Goal: Information Seeking & Learning: Compare options

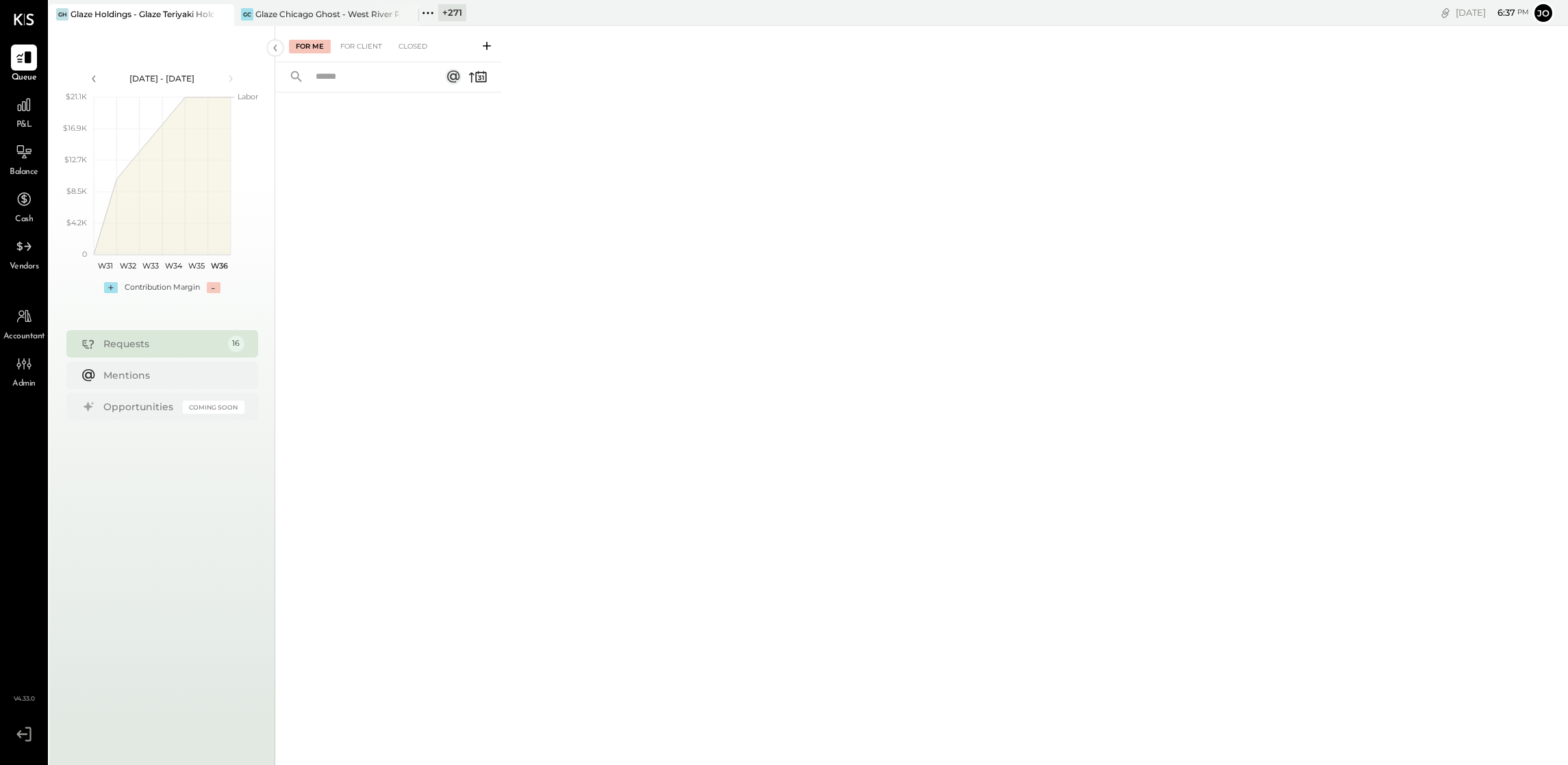
click at [222, 15] on icon at bounding box center [222, 14] width 7 height 7
click at [63, 14] on icon at bounding box center [59, 13] width 18 height 18
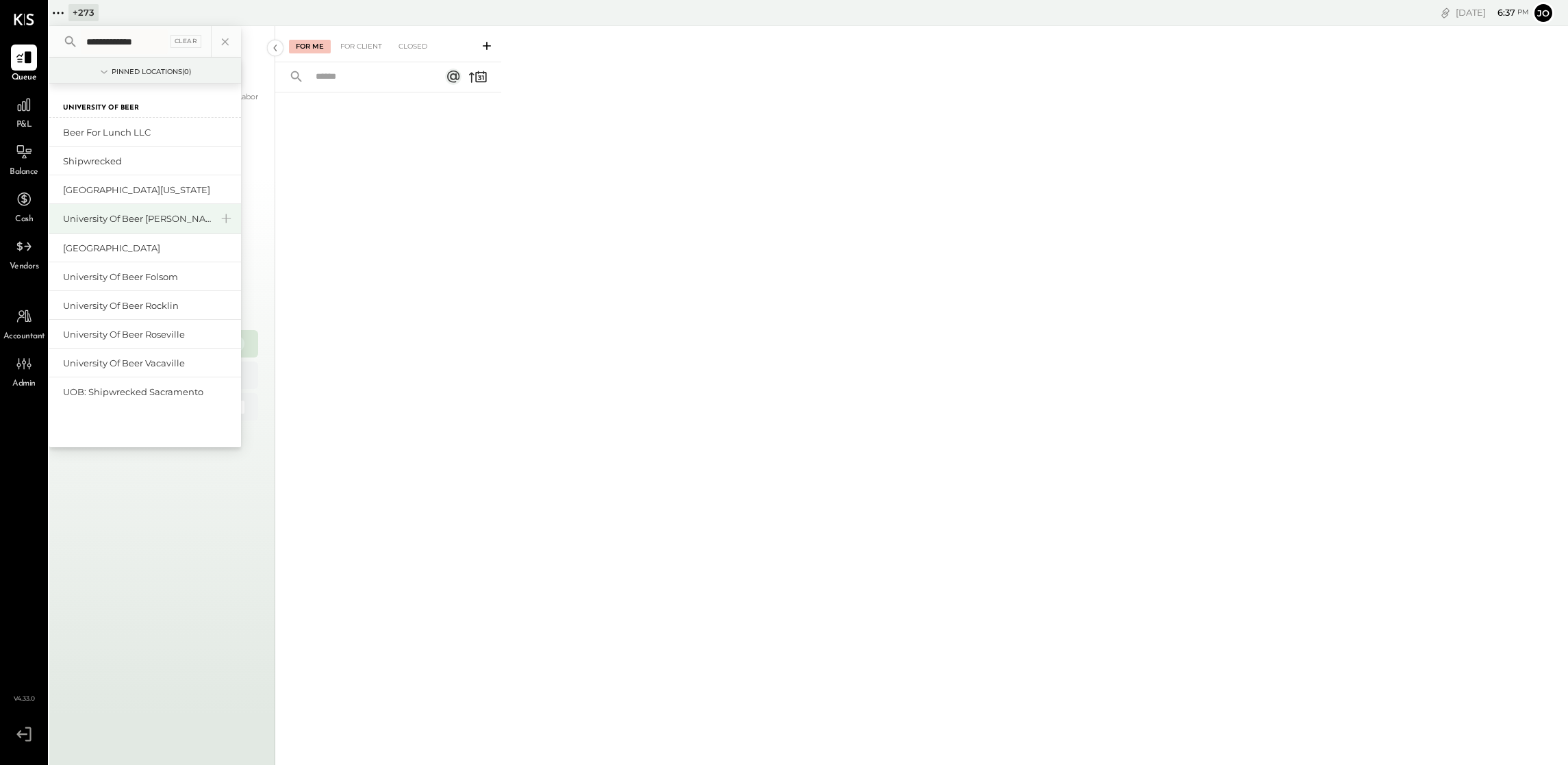
type input "**********"
click at [159, 215] on div "University of Beer [PERSON_NAME]" at bounding box center [137, 219] width 148 height 13
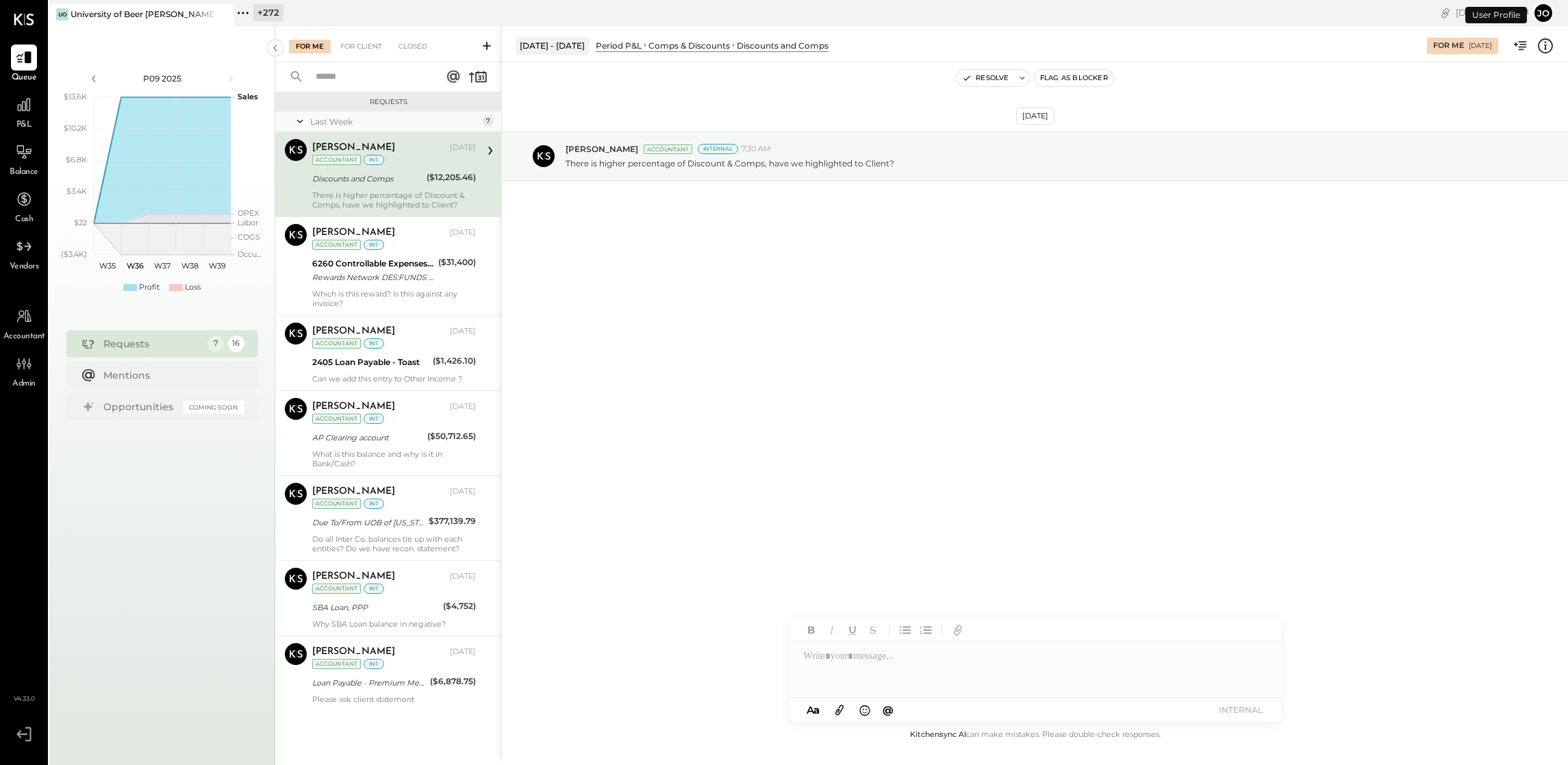
click at [241, 20] on icon at bounding box center [243, 13] width 18 height 18
click at [316, 13] on div "+ 272 Pinned Locations ( 1 ) [GEOGRAPHIC_DATA][PERSON_NAME] 1500 West Capital […" at bounding box center [547, 13] width 627 height 26
click at [20, 101] on icon at bounding box center [24, 105] width 18 height 18
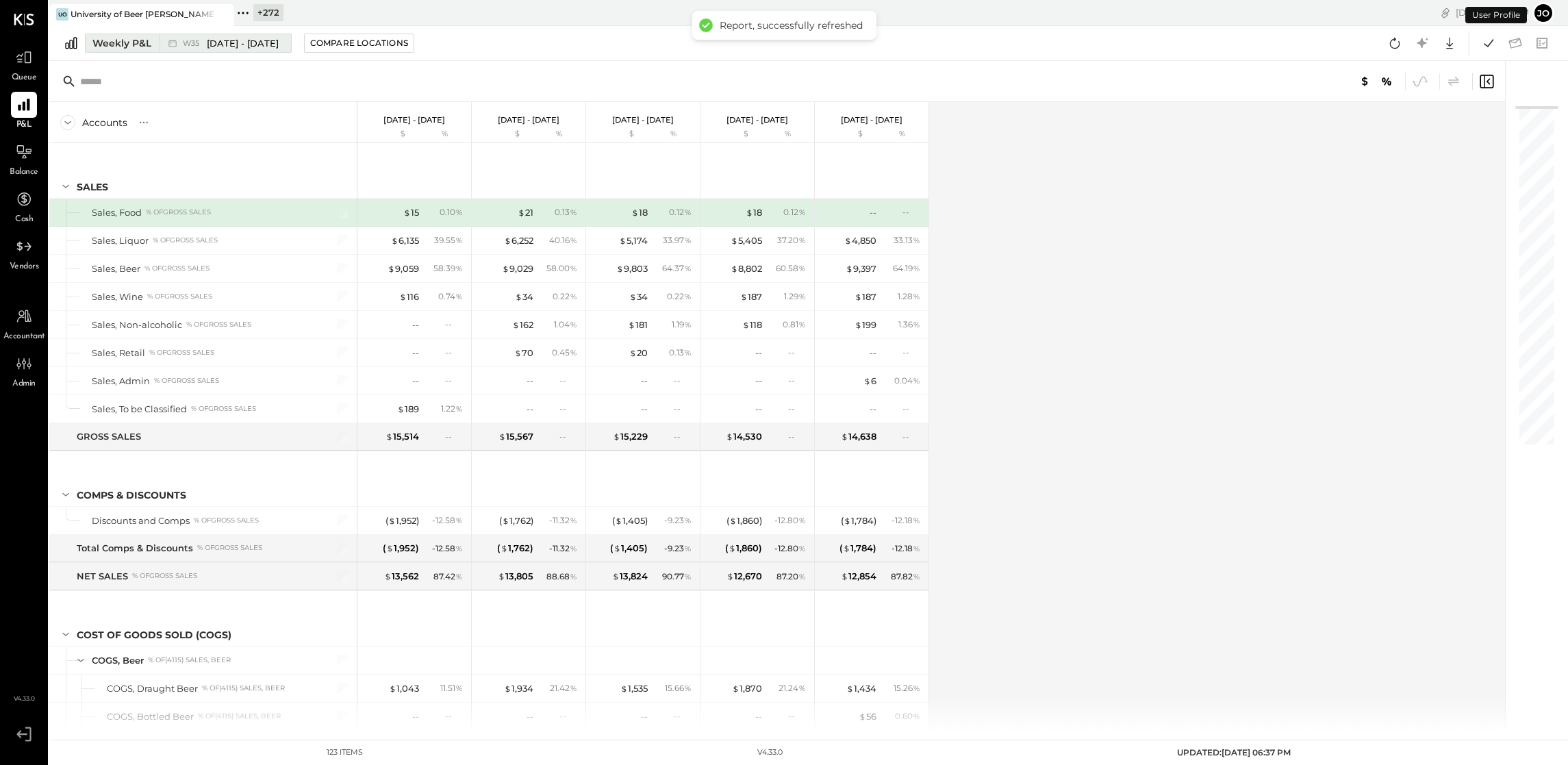
click at [202, 46] on span "W35" at bounding box center [193, 43] width 20 height 7
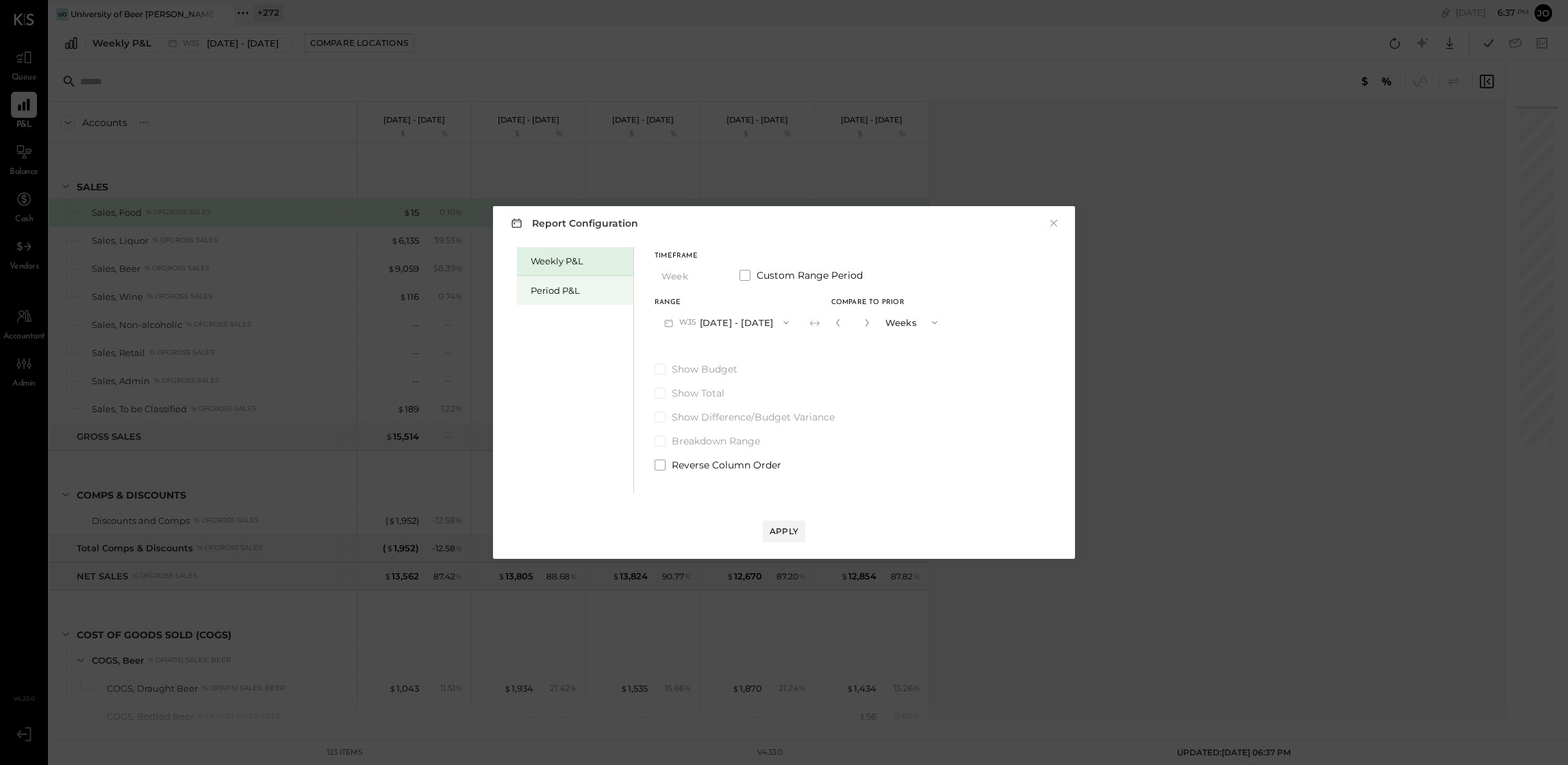
click at [572, 291] on div "Period P&L" at bounding box center [579, 290] width 96 height 13
click at [776, 321] on button "P09 [DATE] - [DATE]" at bounding box center [725, 322] width 142 height 25
click at [793, 280] on span "Custom Range Period" at bounding box center [810, 275] width 107 height 14
click at [794, 296] on div "Timeframe Period Custom Range Period Start Date [DATE] End date [DATE]" at bounding box center [760, 293] width 211 height 82
click at [730, 322] on span "button" at bounding box center [721, 322] width 18 height 11
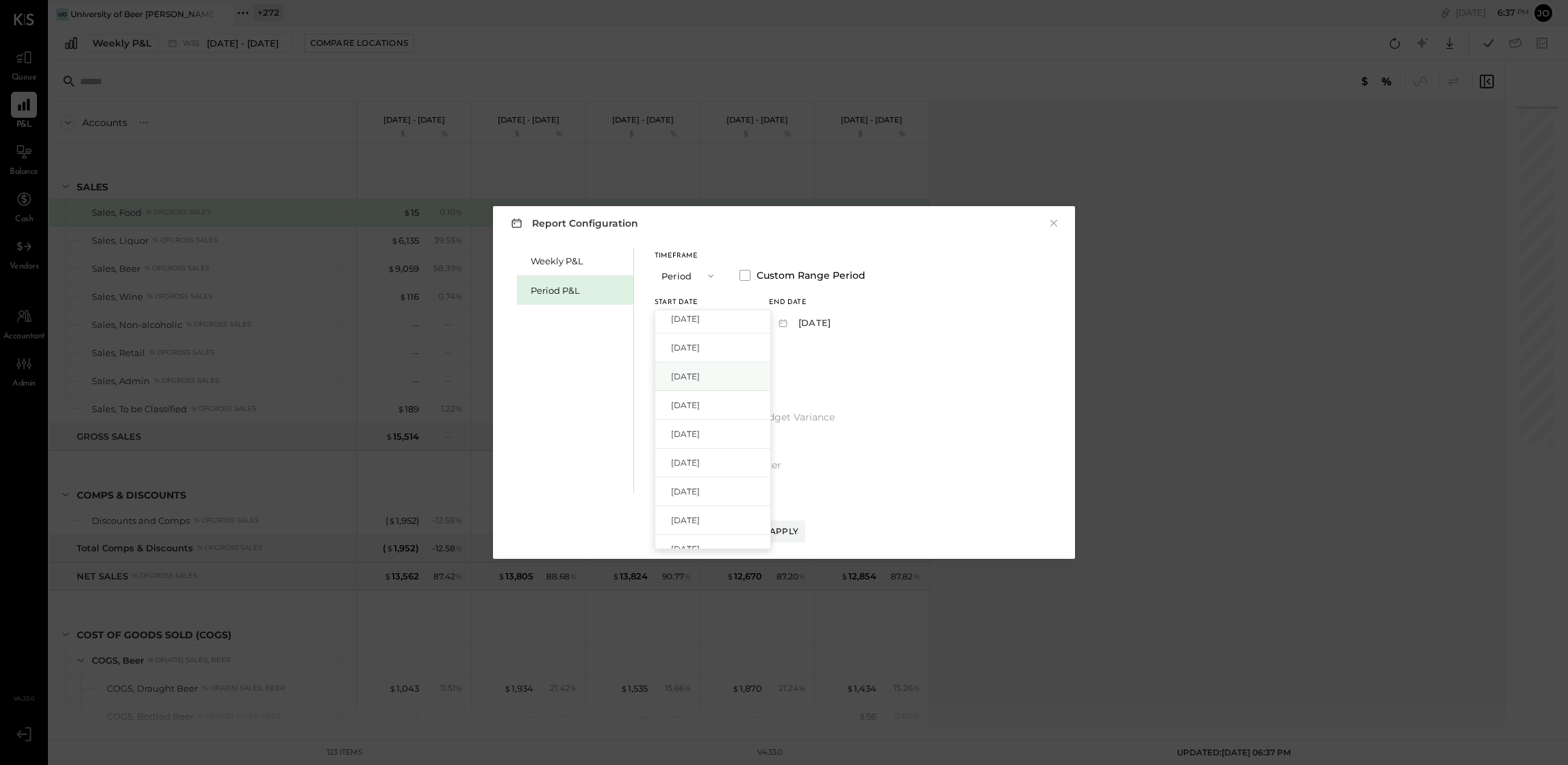
scroll to position [37, 0]
click at [734, 489] on div "[DATE]" at bounding box center [712, 489] width 115 height 28
click at [851, 326] on button "[DATE]" at bounding box center [810, 322] width 81 height 25
click at [863, 375] on div "[DATE]" at bounding box center [827, 381] width 115 height 28
click at [785, 529] on div "Apply" at bounding box center [784, 531] width 28 height 11
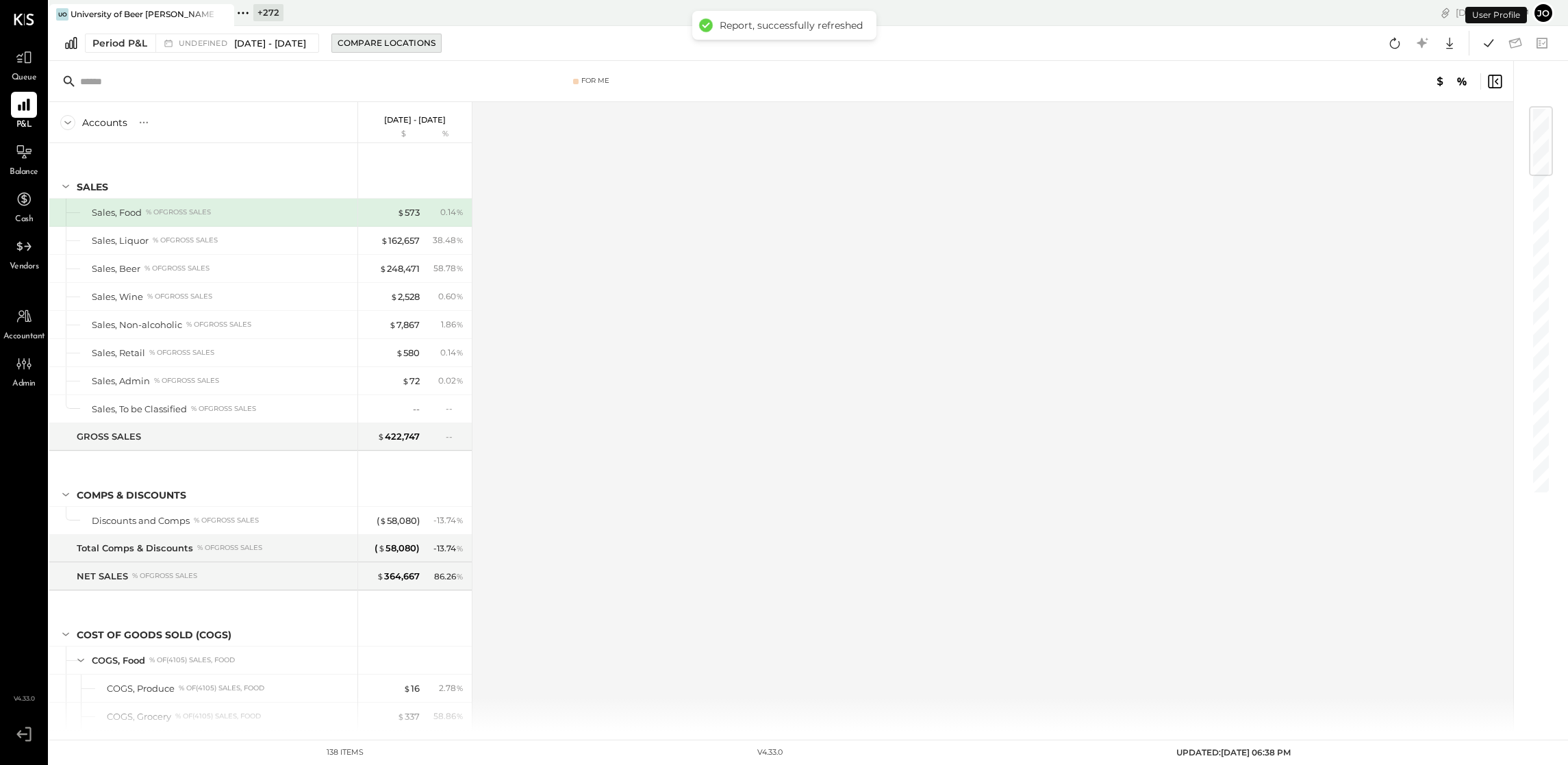
click at [384, 50] on button "Compare Locations" at bounding box center [387, 43] width 111 height 20
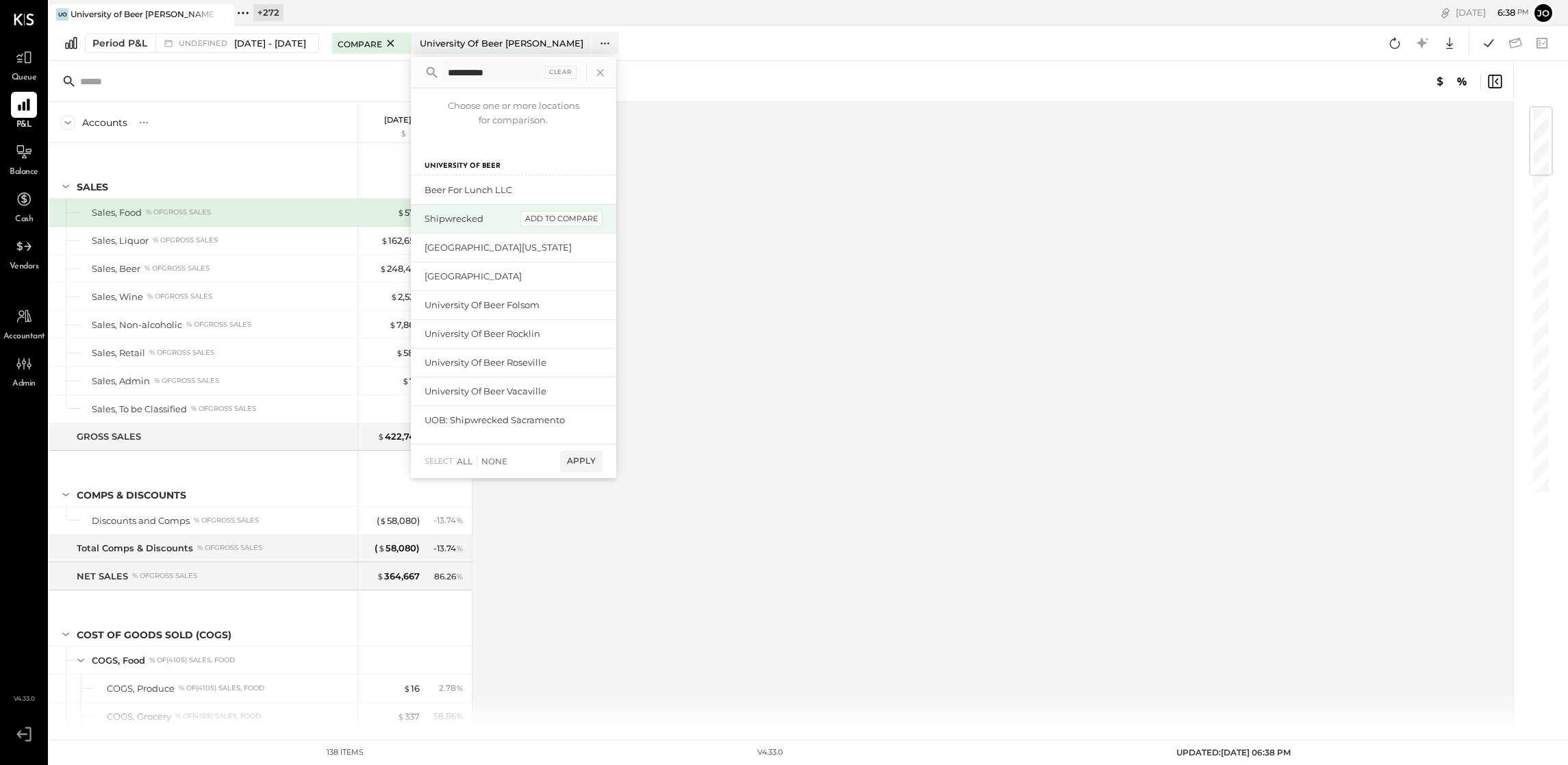
type input "**********"
click at [583, 221] on div "add to compare" at bounding box center [561, 219] width 82 height 16
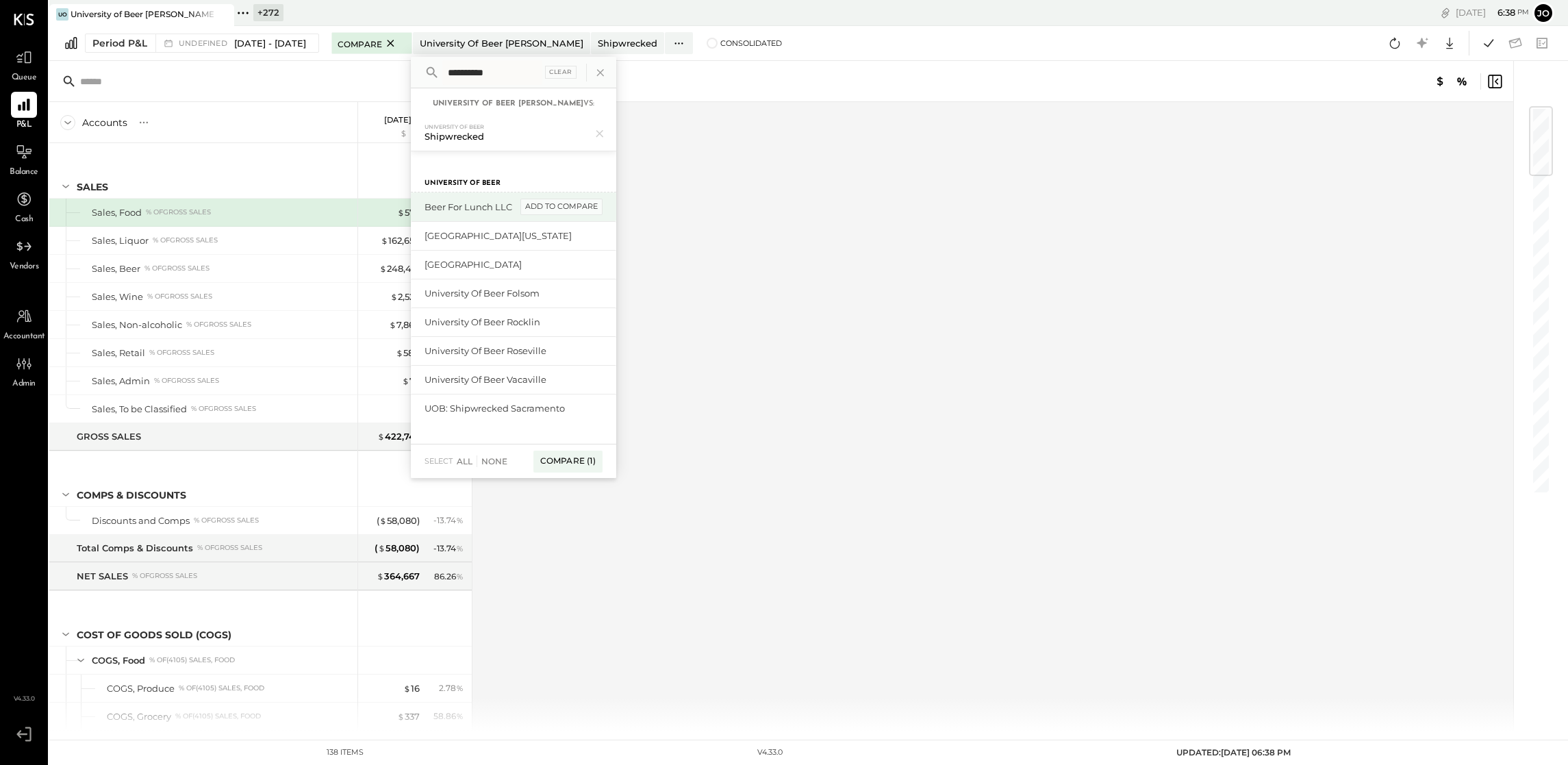
click at [583, 205] on div "add to compare" at bounding box center [561, 206] width 82 height 16
click at [583, 237] on div "add to compare" at bounding box center [561, 241] width 82 height 16
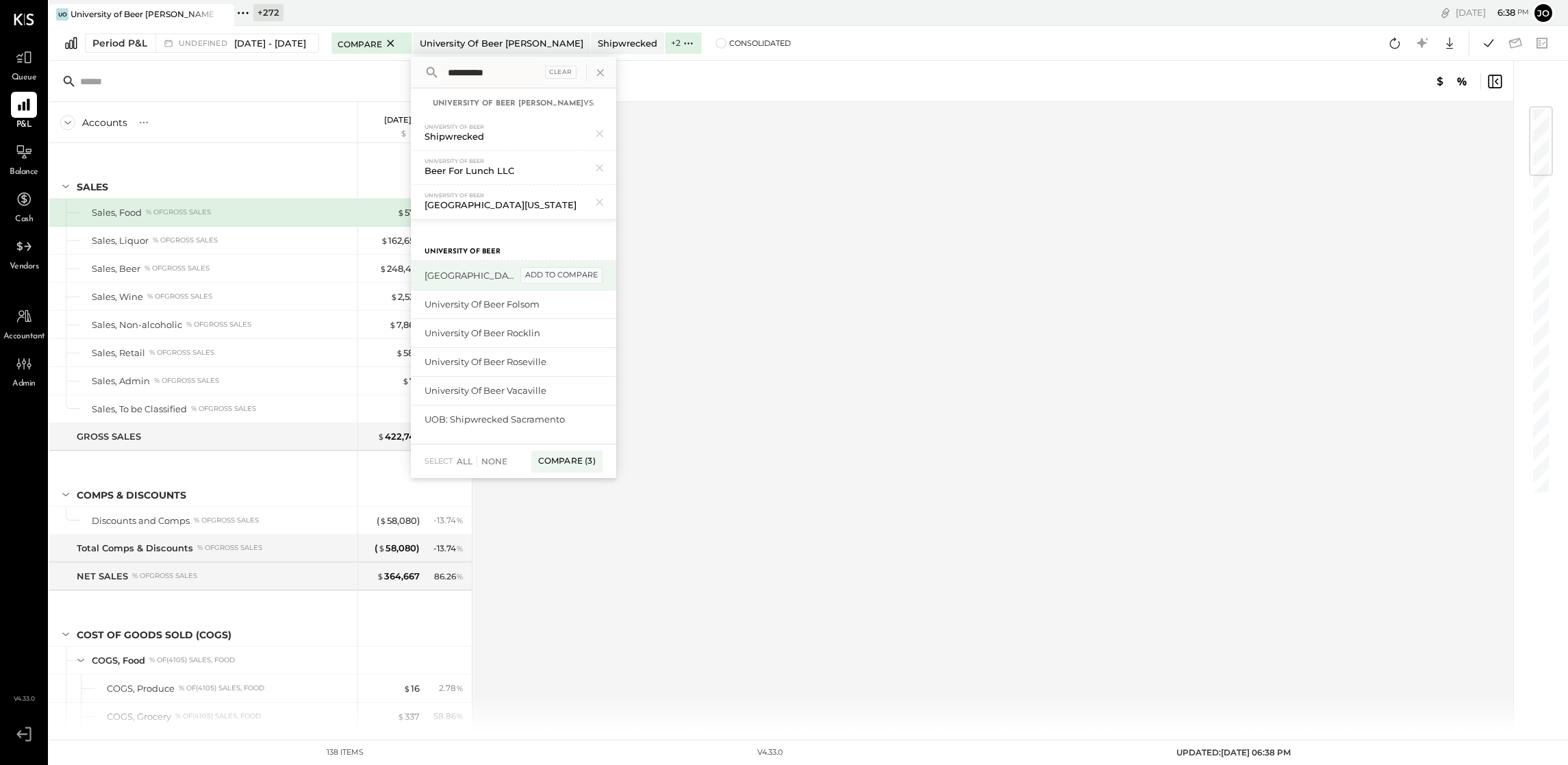
click at [583, 272] on div "add to compare" at bounding box center [561, 275] width 82 height 16
click at [582, 309] on div "add to compare" at bounding box center [561, 310] width 82 height 16
click at [582, 331] on div "add to compare" at bounding box center [561, 333] width 82 height 16
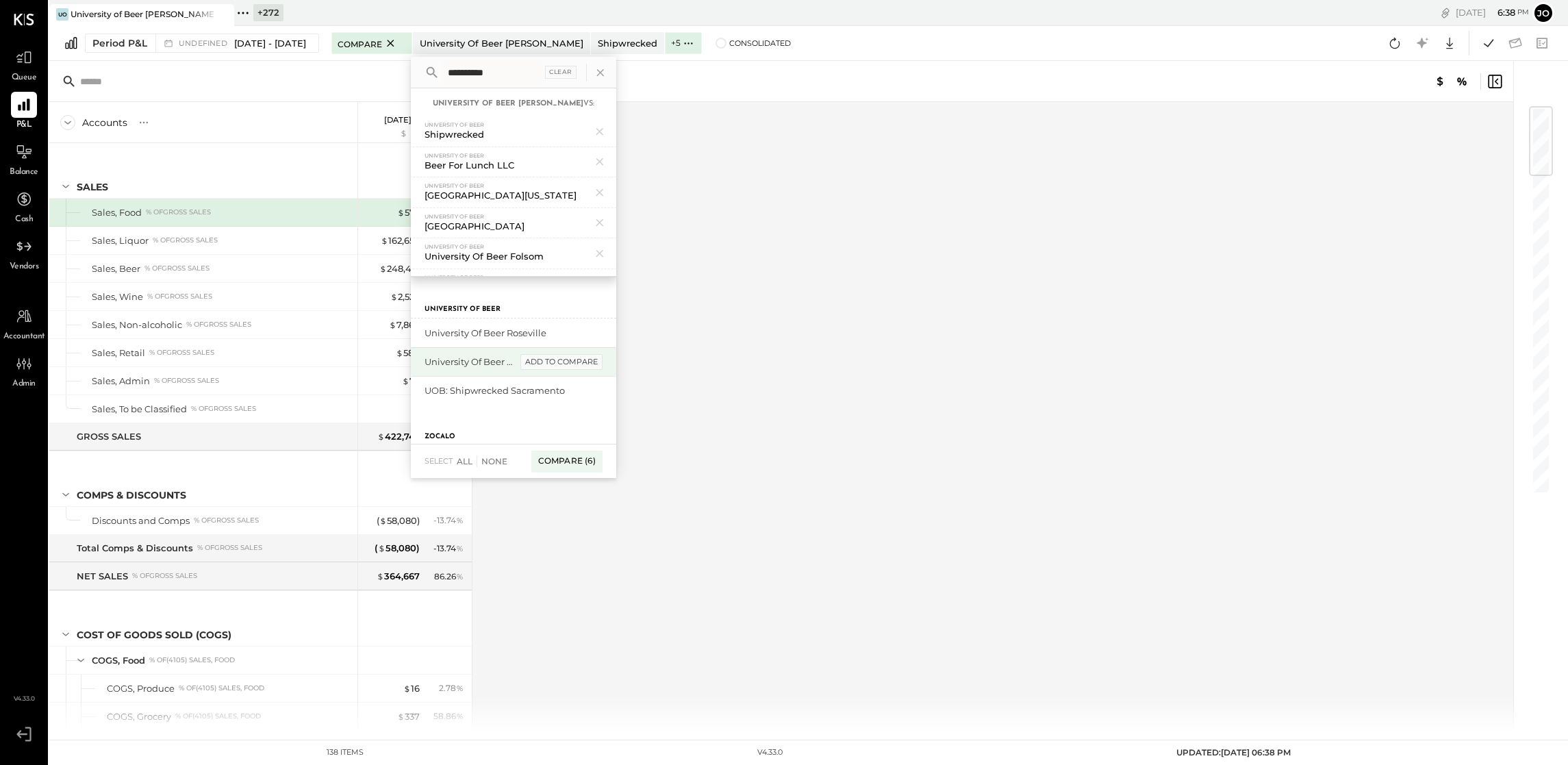
click at [583, 358] on div "add to compare" at bounding box center [561, 362] width 82 height 16
click at [581, 337] on div "add to compare" at bounding box center [561, 333] width 82 height 16
click at [609, 195] on icon at bounding box center [600, 193] width 18 height 18
click at [586, 449] on div "Compare (8)" at bounding box center [567, 448] width 72 height 22
